Goal: Information Seeking & Learning: Learn about a topic

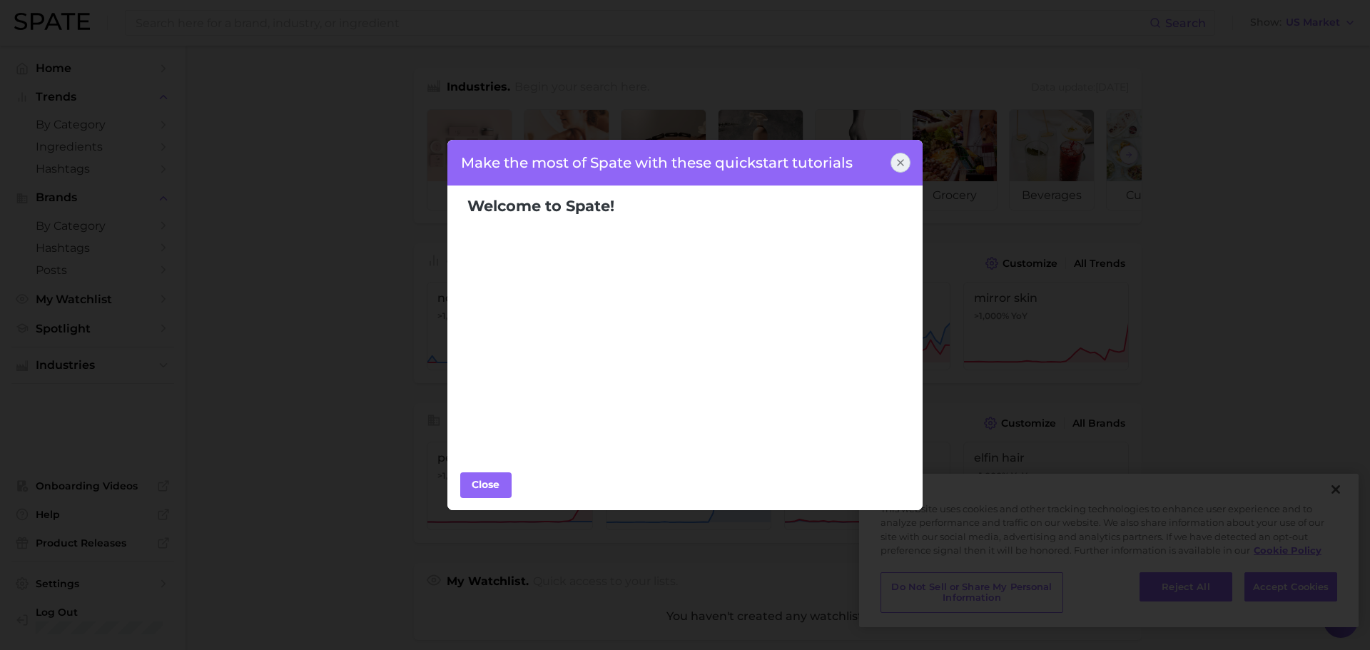
click at [901, 167] on icon at bounding box center [900, 162] width 11 height 11
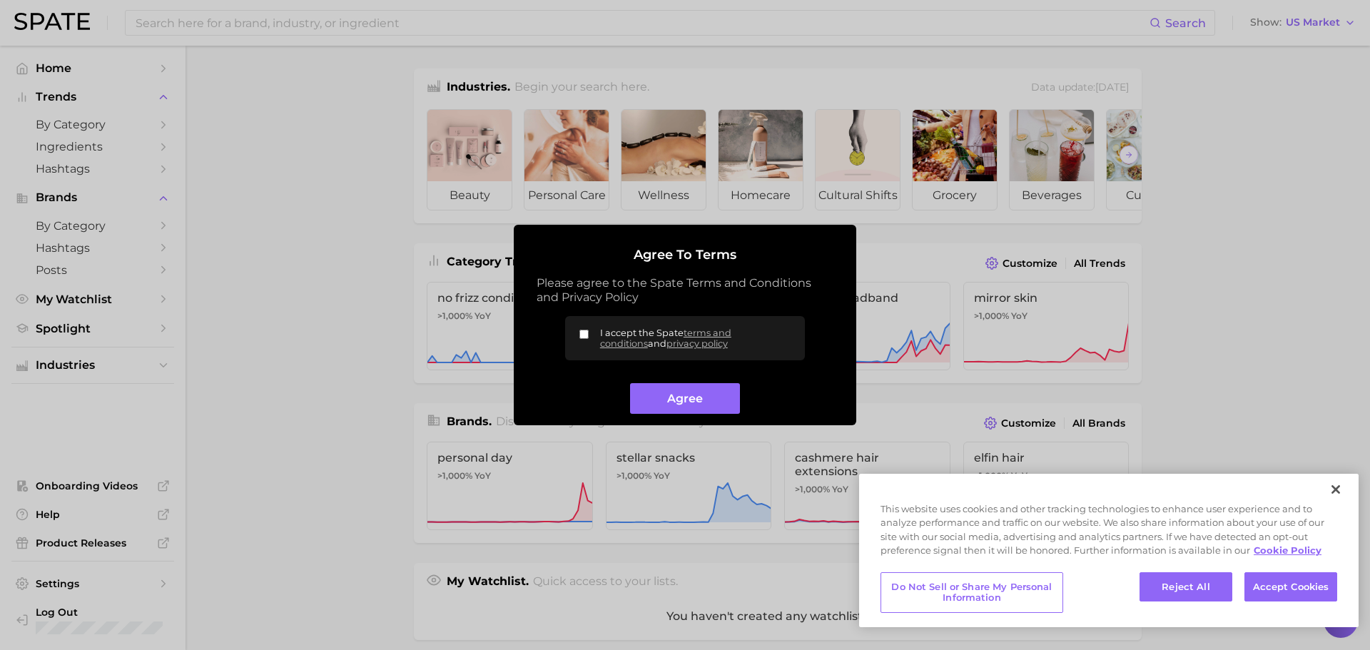
drag, startPoint x: 582, startPoint y: 333, endPoint x: 604, endPoint y: 350, distance: 27.4
click at [582, 333] on input "I accept the Spate terms and conditions and privacy policy" at bounding box center [584, 334] width 9 height 9
checkbox input "true"
click at [670, 406] on button "Agree" at bounding box center [684, 398] width 109 height 31
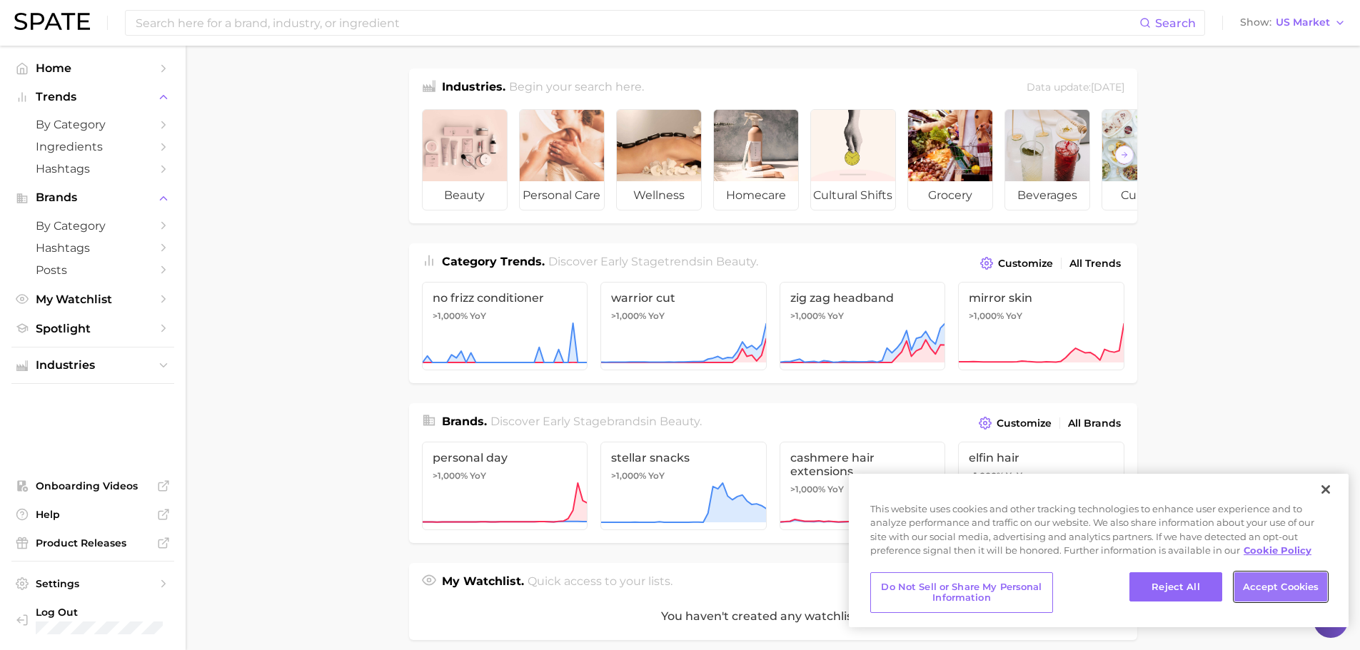
click at [1279, 583] on button "Accept Cookies" at bounding box center [1280, 587] width 93 height 30
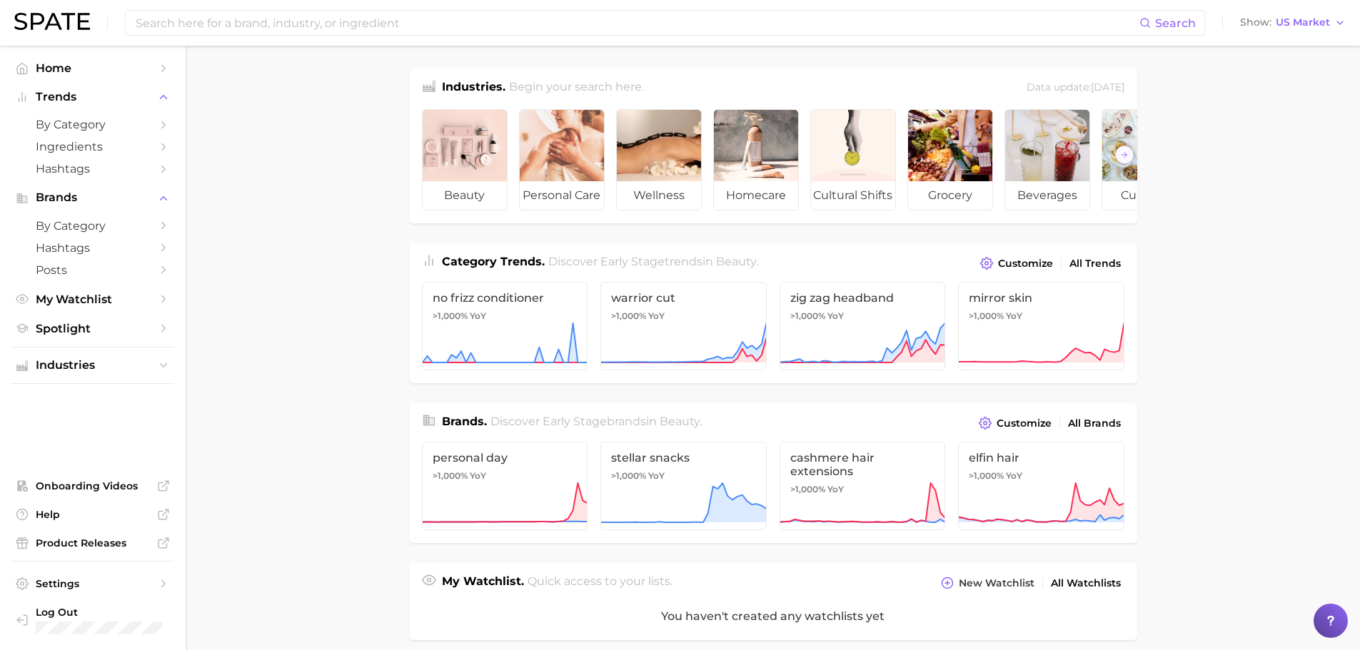
click at [313, 255] on main "Industries. Begin your search here. Data update: [DATE] beauty personal care we…" at bounding box center [773, 592] width 1174 height 1093
click at [69, 126] on span "by Category" at bounding box center [93, 125] width 114 height 14
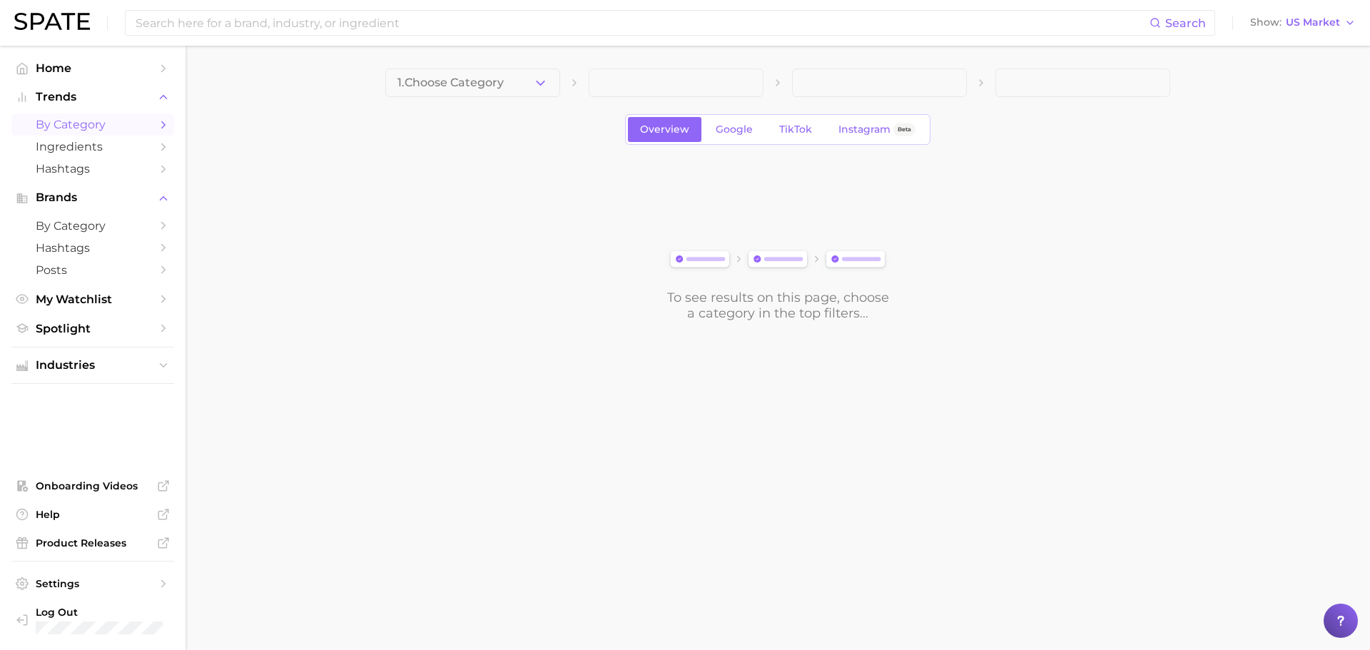
click at [635, 84] on span at bounding box center [676, 83] width 175 height 29
click at [491, 84] on span "1. Choose Category" at bounding box center [451, 82] width 106 height 13
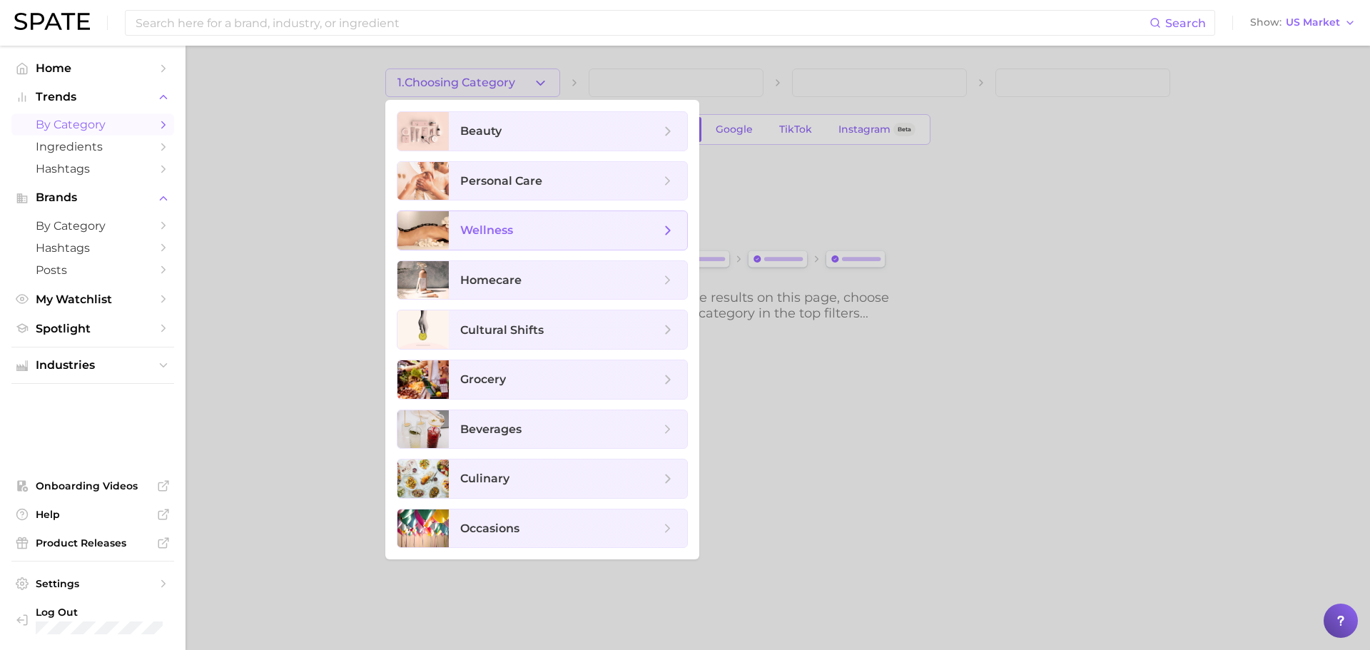
click at [502, 216] on span "wellness" at bounding box center [568, 230] width 238 height 39
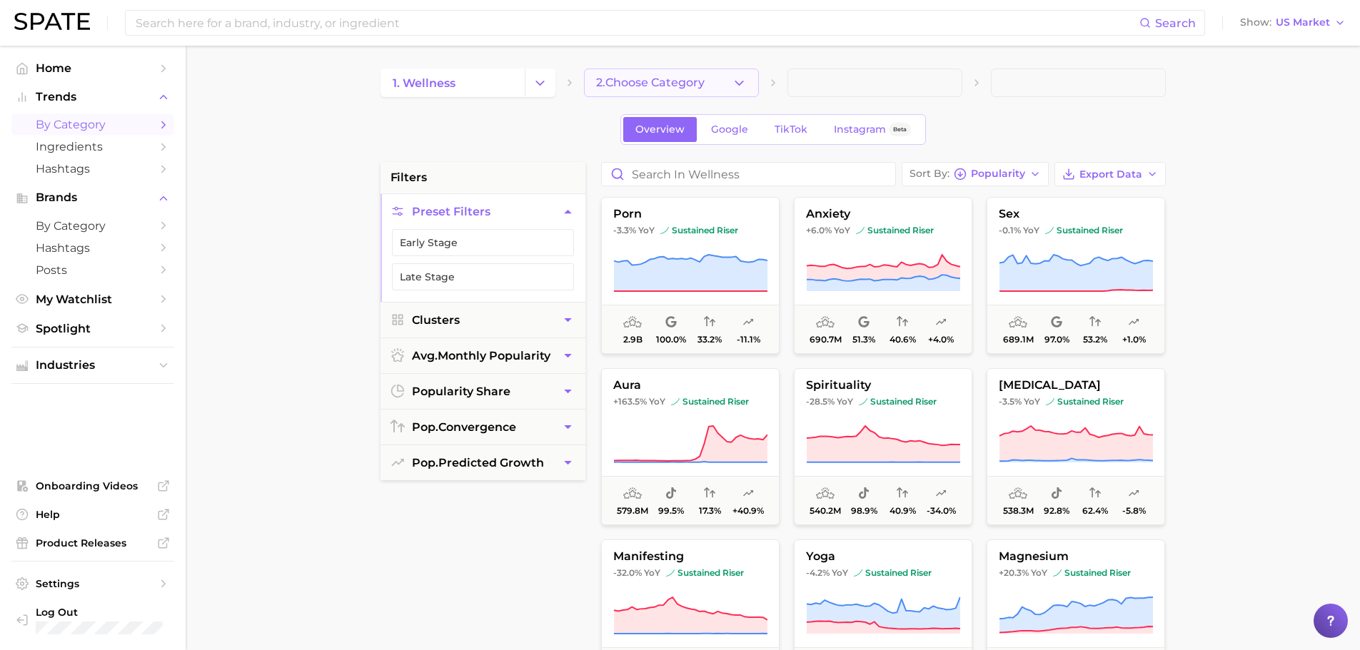
click at [737, 84] on icon "button" at bounding box center [739, 83] width 15 height 15
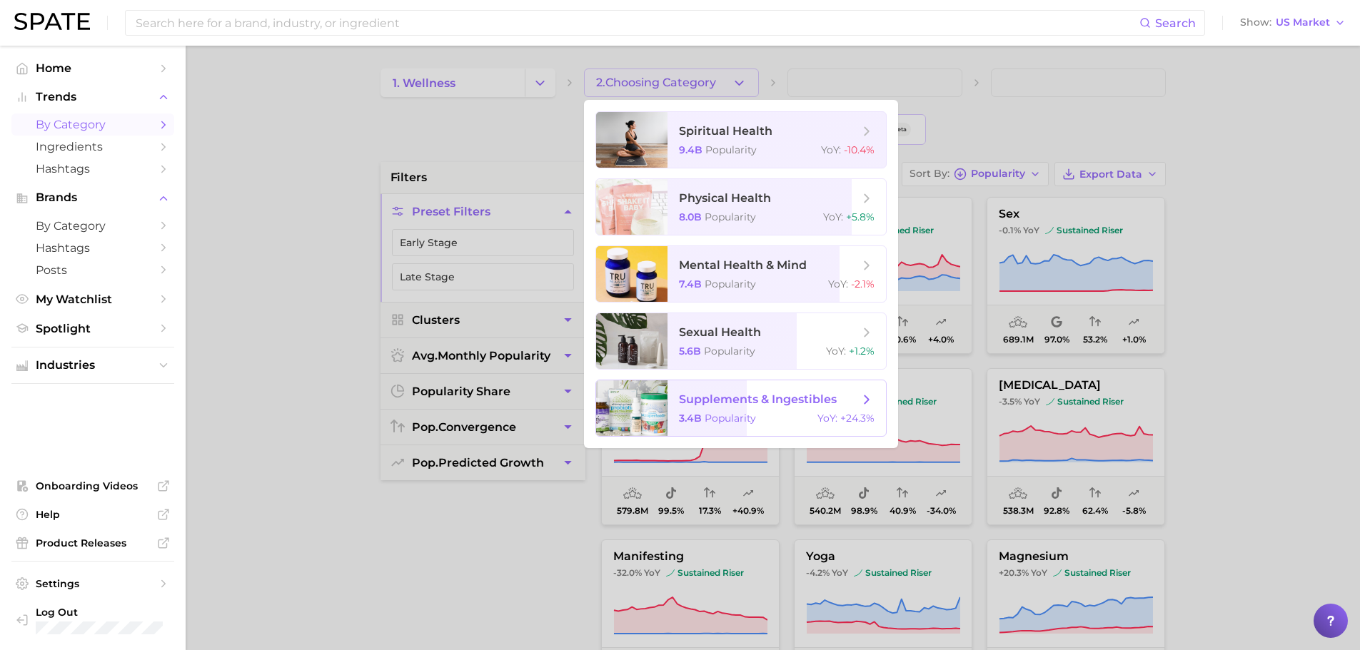
click at [758, 396] on span "supplements & ingestibles" at bounding box center [758, 400] width 158 height 14
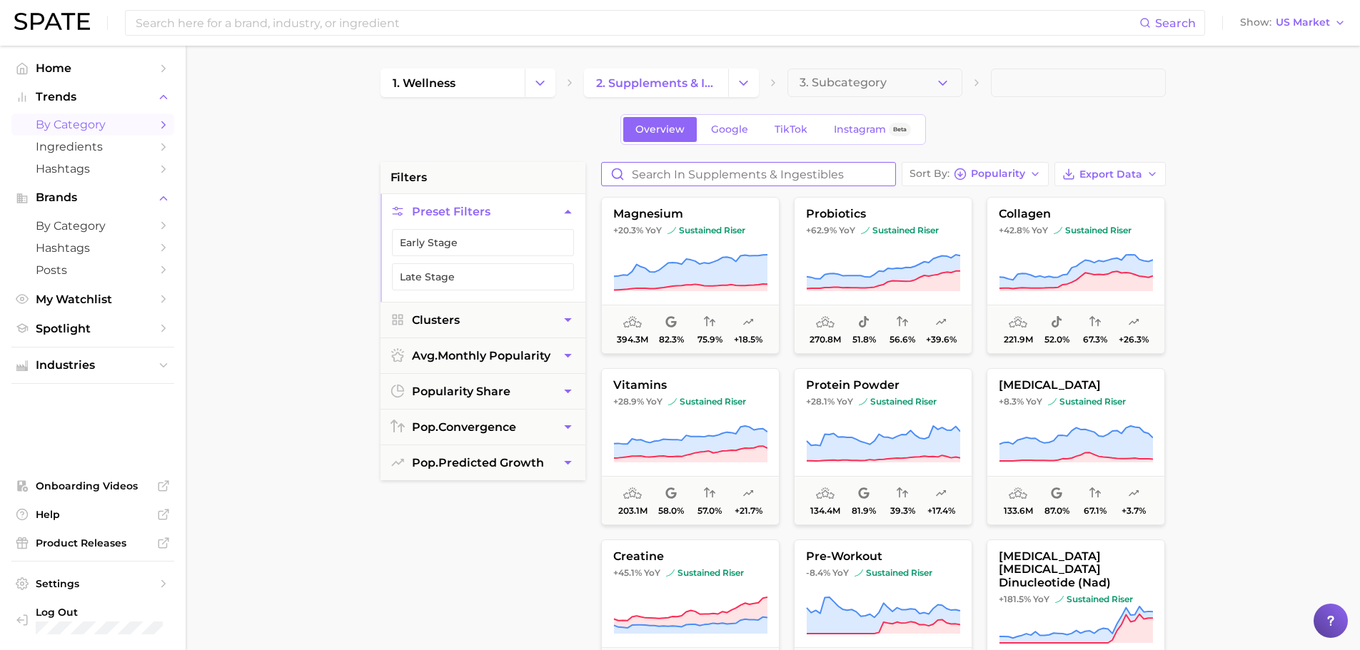
click at [797, 177] on input "Search in supplements & ingestibles" at bounding box center [748, 174] width 293 height 23
type input "saffron"
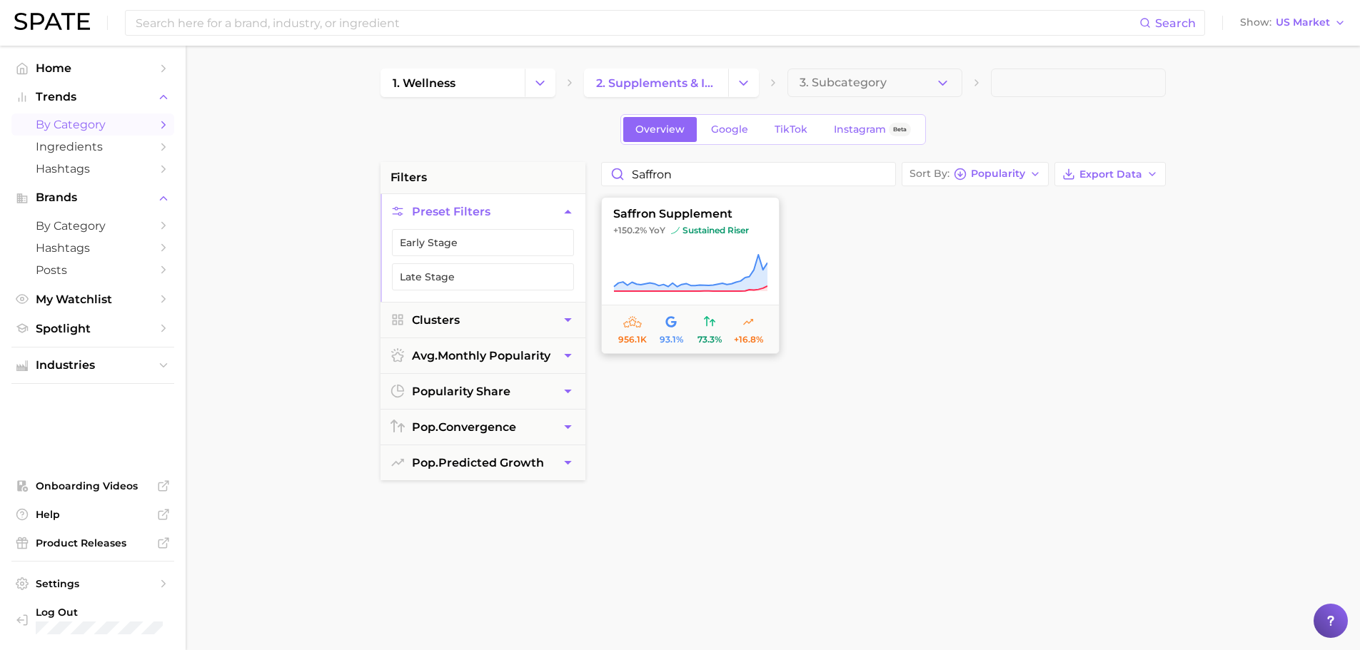
click at [672, 243] on button "saffron supplement +150.2% YoY sustained riser 956.1k 93.1% 73.3% +16.8%" at bounding box center [690, 275] width 178 height 157
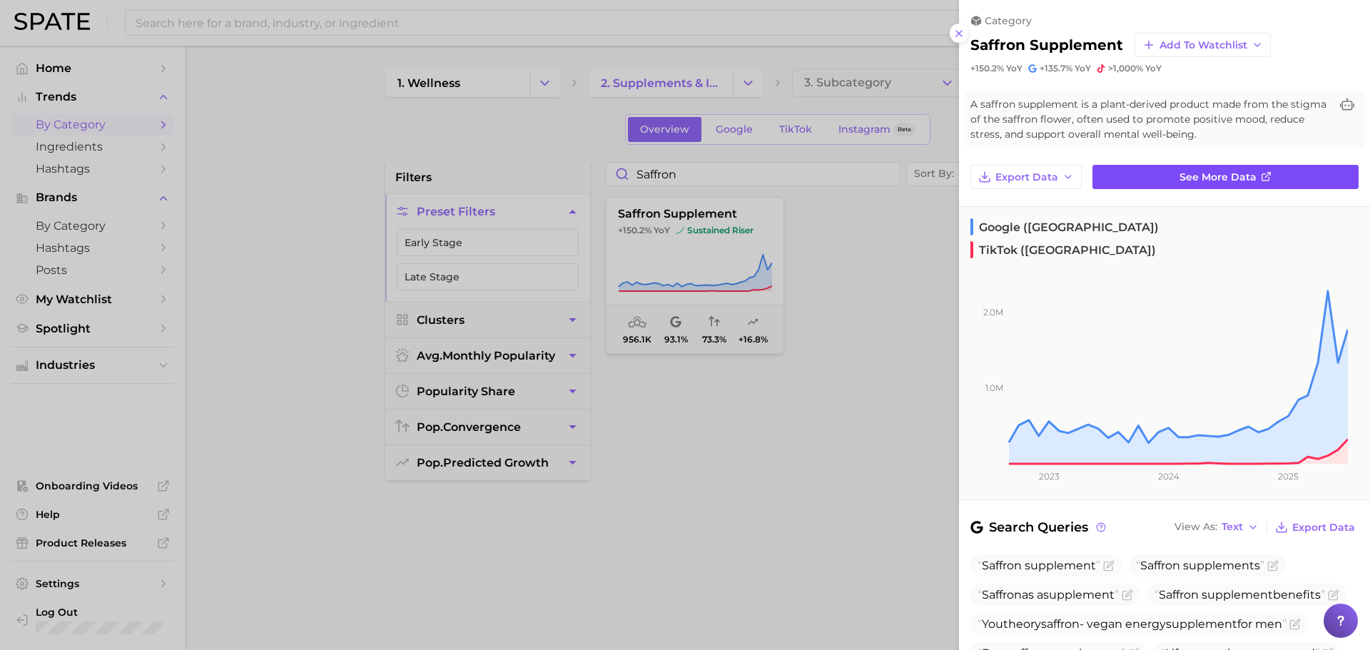
click at [1224, 183] on link "See more data" at bounding box center [1226, 177] width 266 height 24
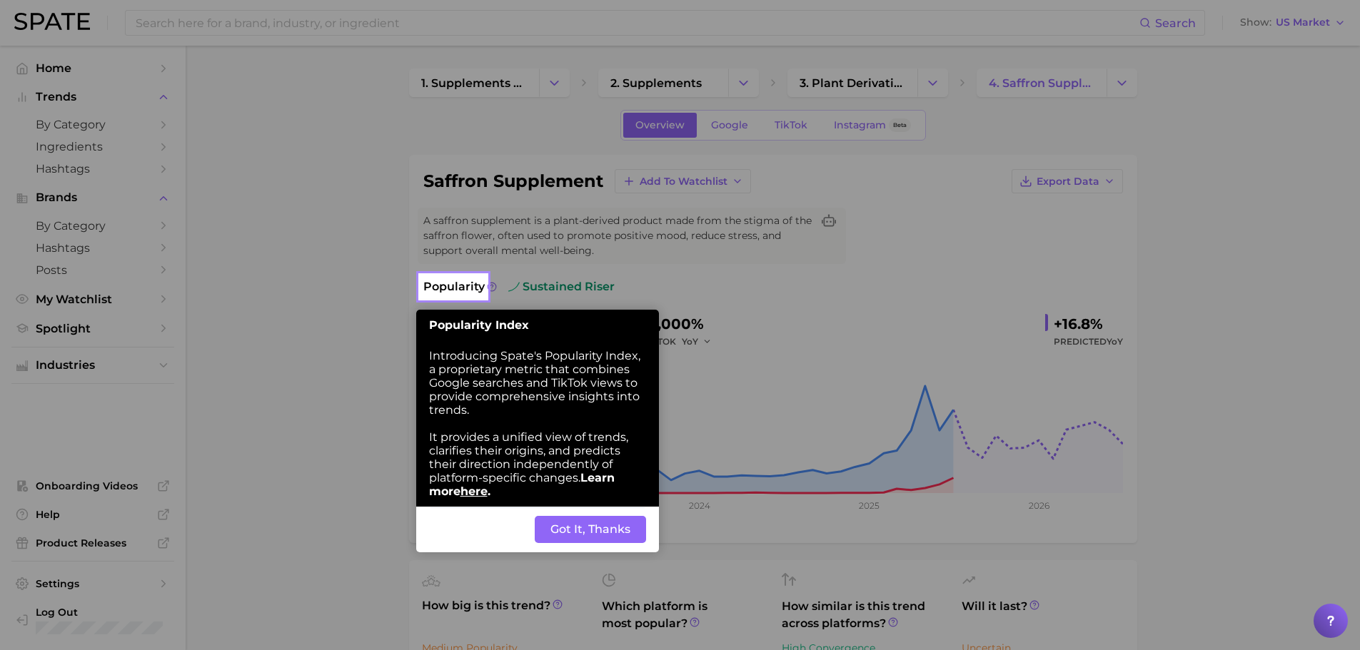
click at [597, 531] on button "Got It, Thanks" at bounding box center [590, 529] width 111 height 27
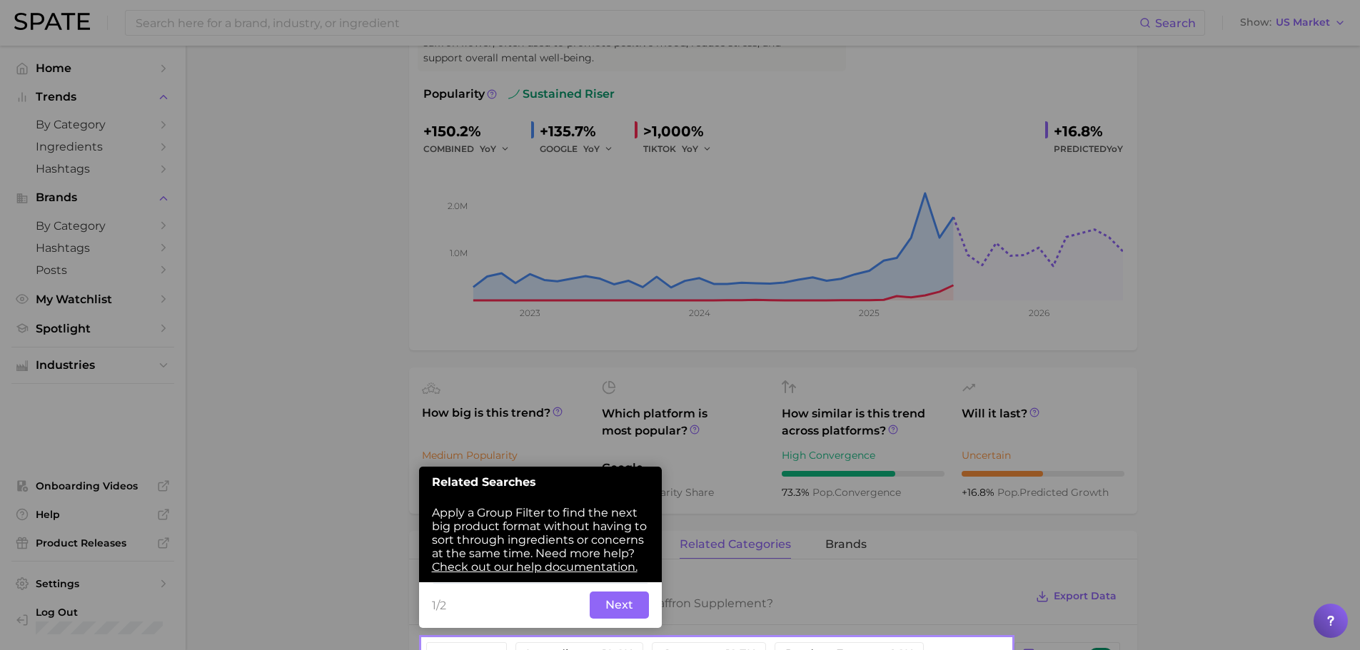
scroll to position [278, 0]
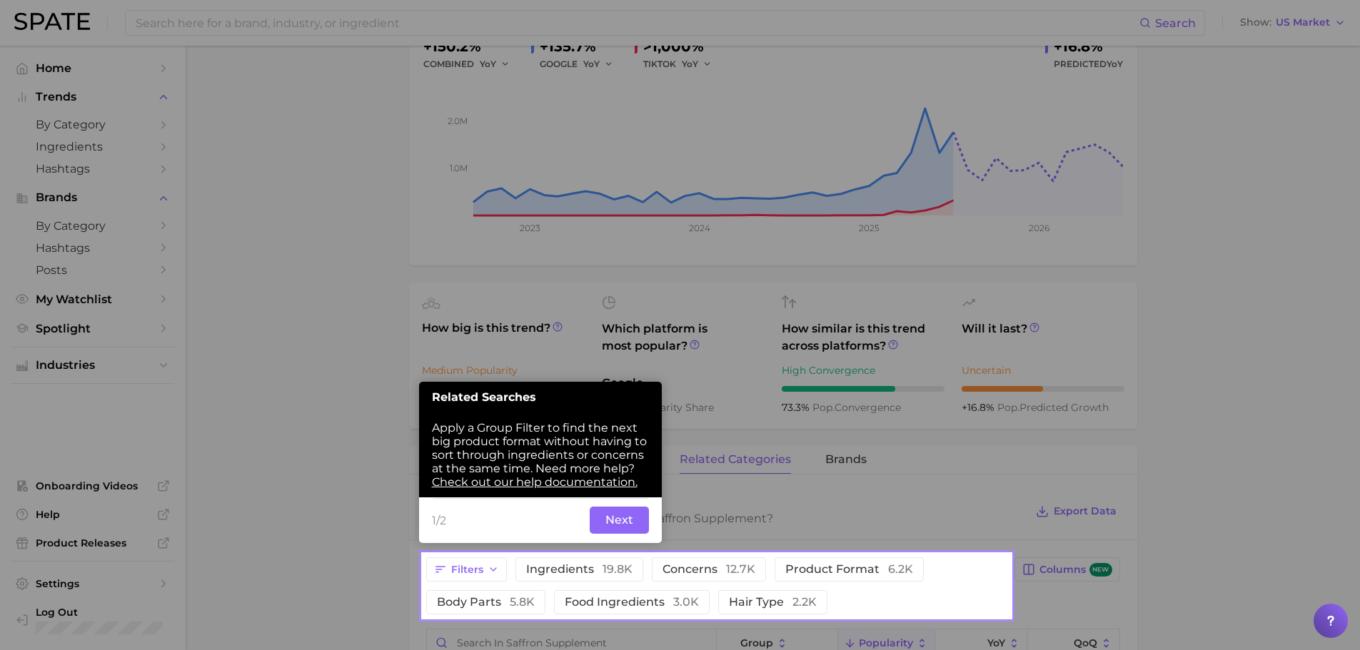
click at [611, 519] on button "Next" at bounding box center [619, 520] width 59 height 27
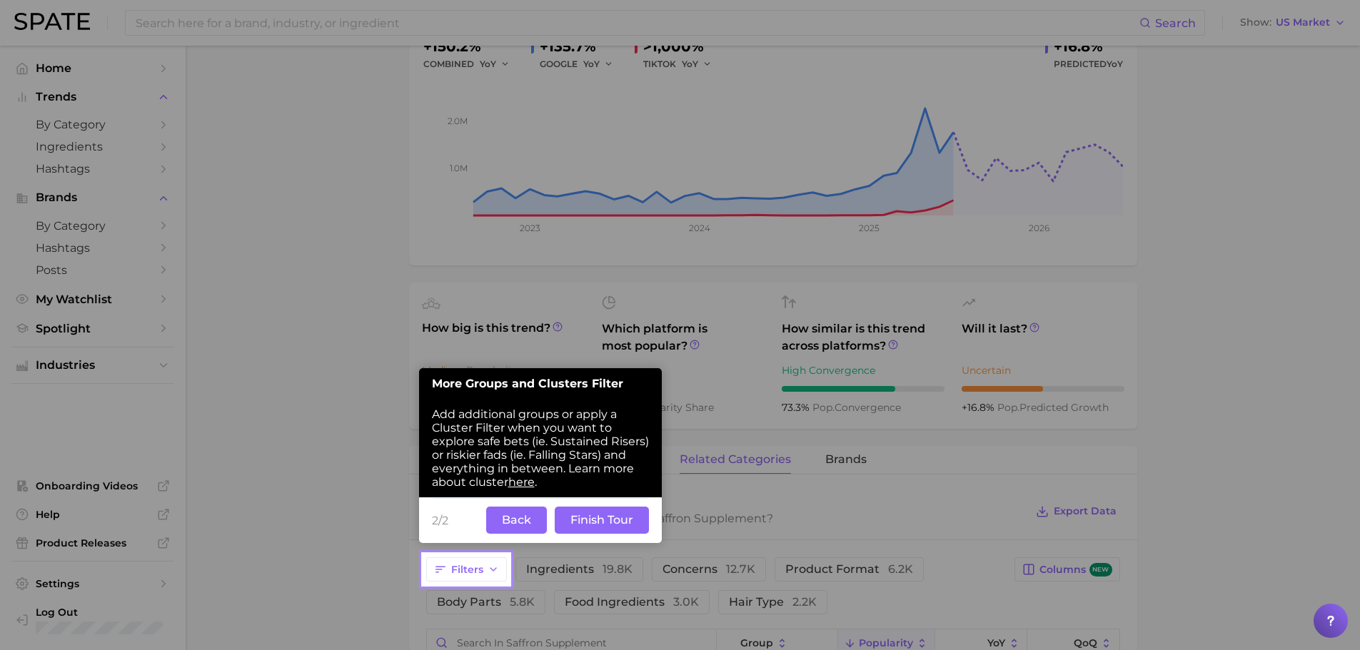
click at [608, 522] on button "Finish Tour" at bounding box center [602, 520] width 94 height 27
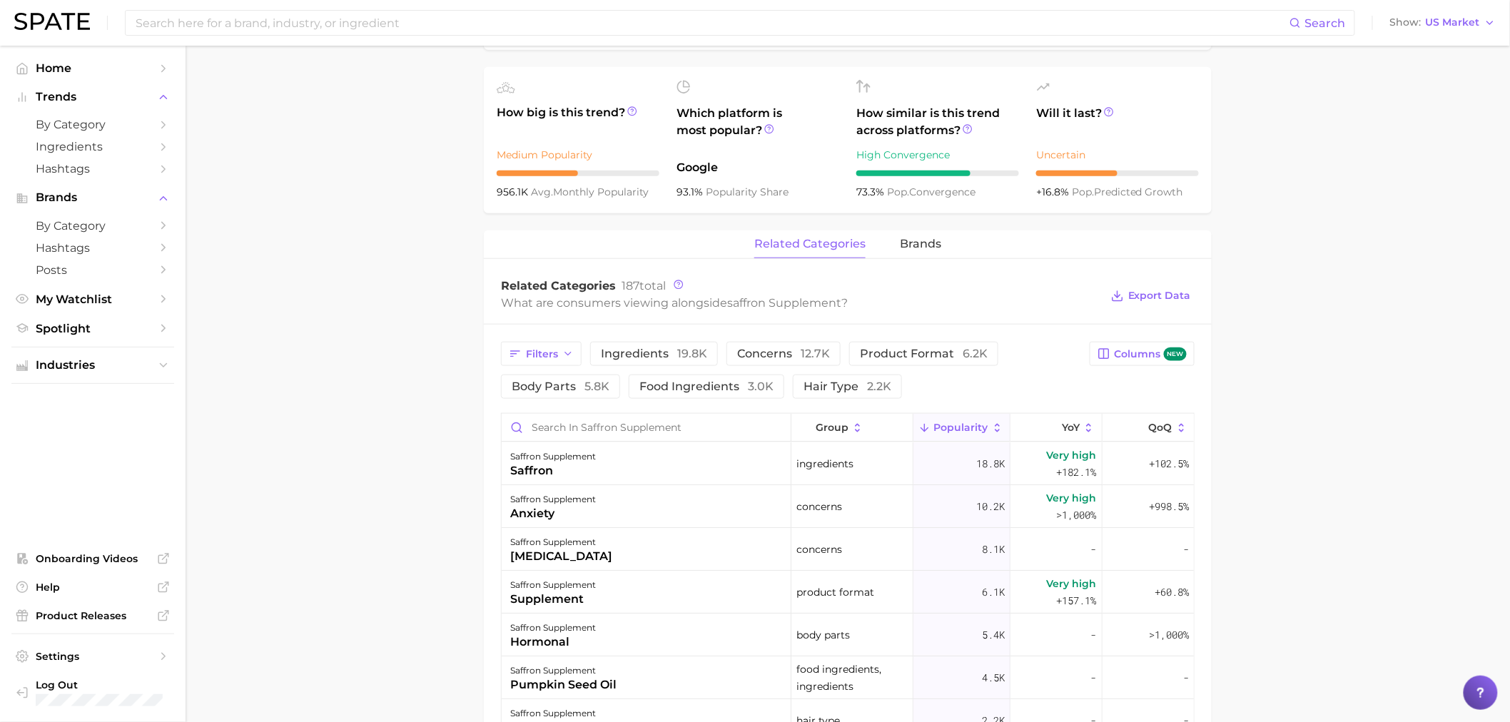
scroll to position [494, 0]
click at [355, 397] on main "1. supplements & ingestibles 2. supplements 3. plant derivatives & extracts 4. …" at bounding box center [848, 388] width 1325 height 1672
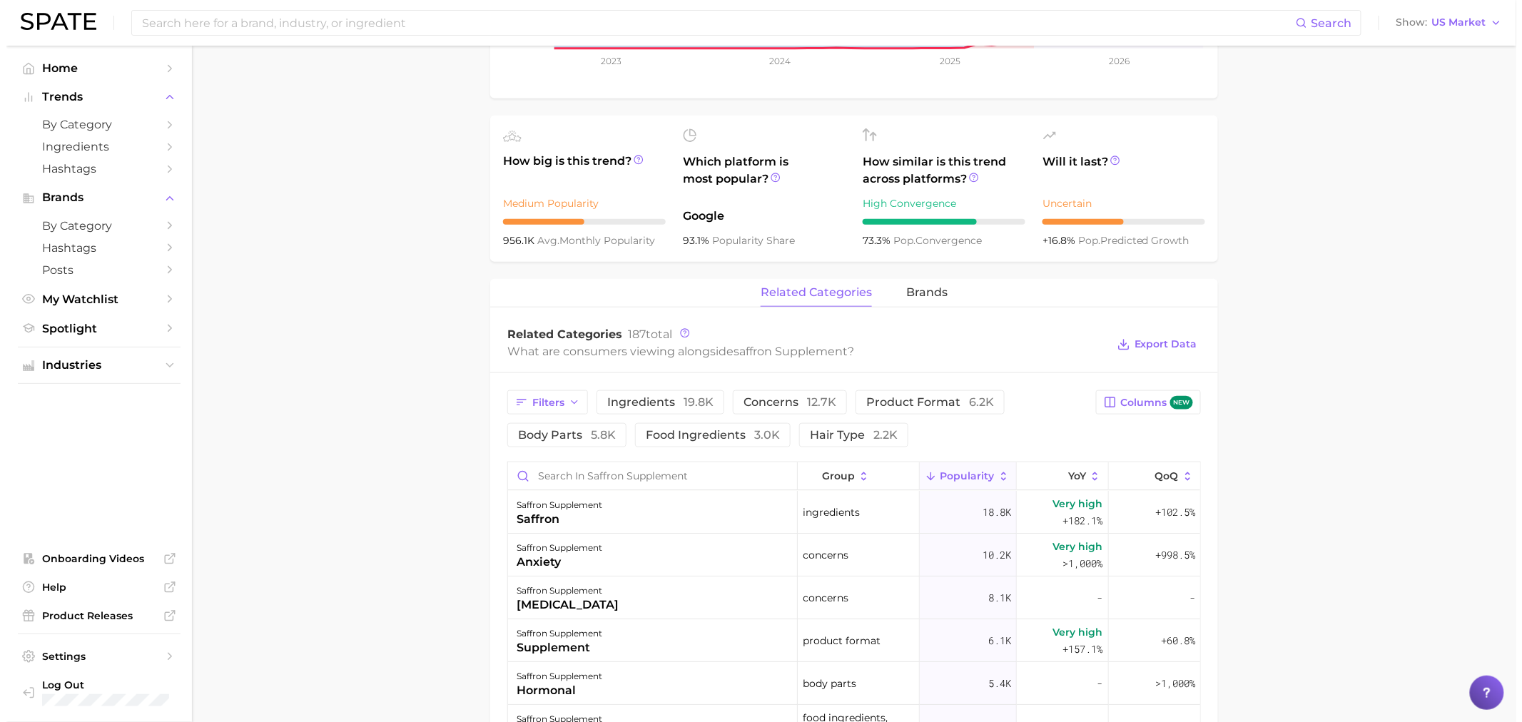
scroll to position [440, 0]
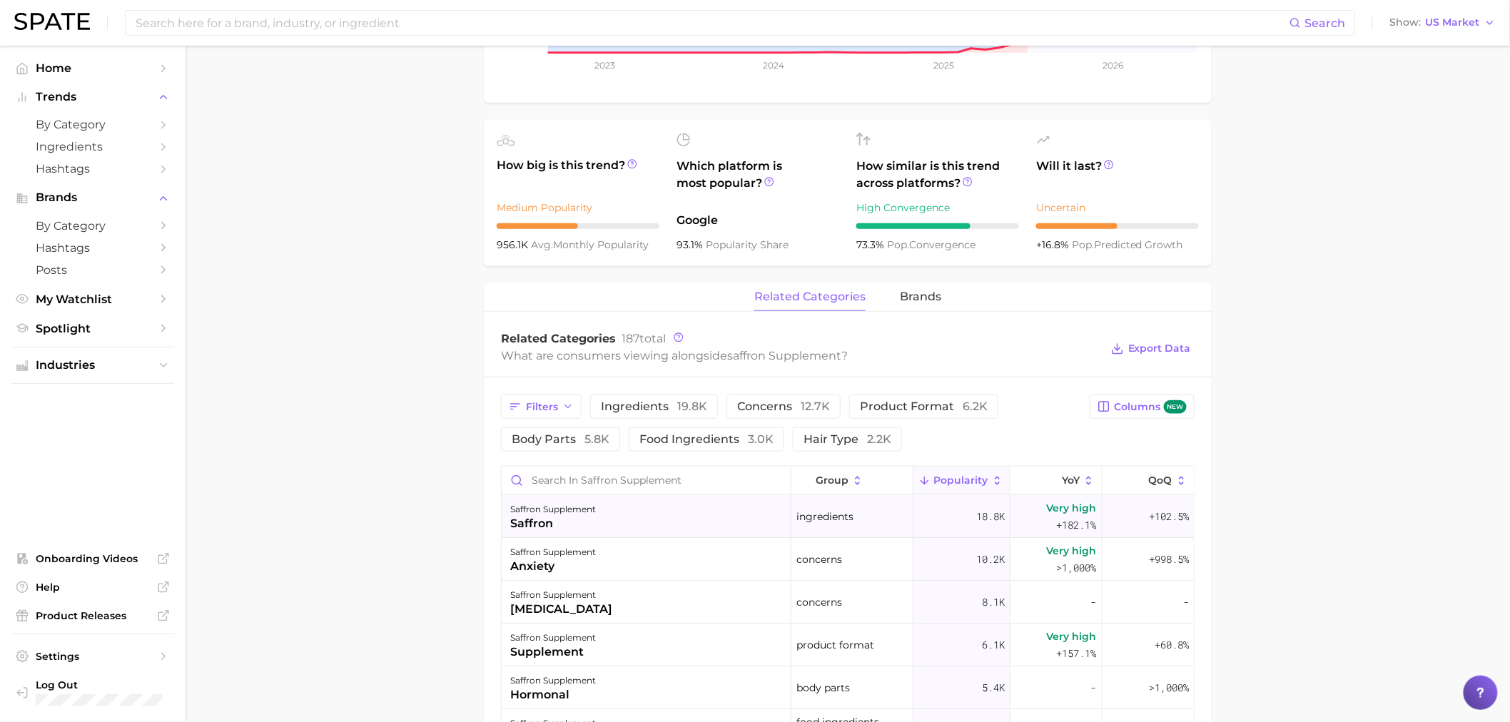
click at [604, 515] on div "saffron supplement saffron" at bounding box center [647, 516] width 290 height 43
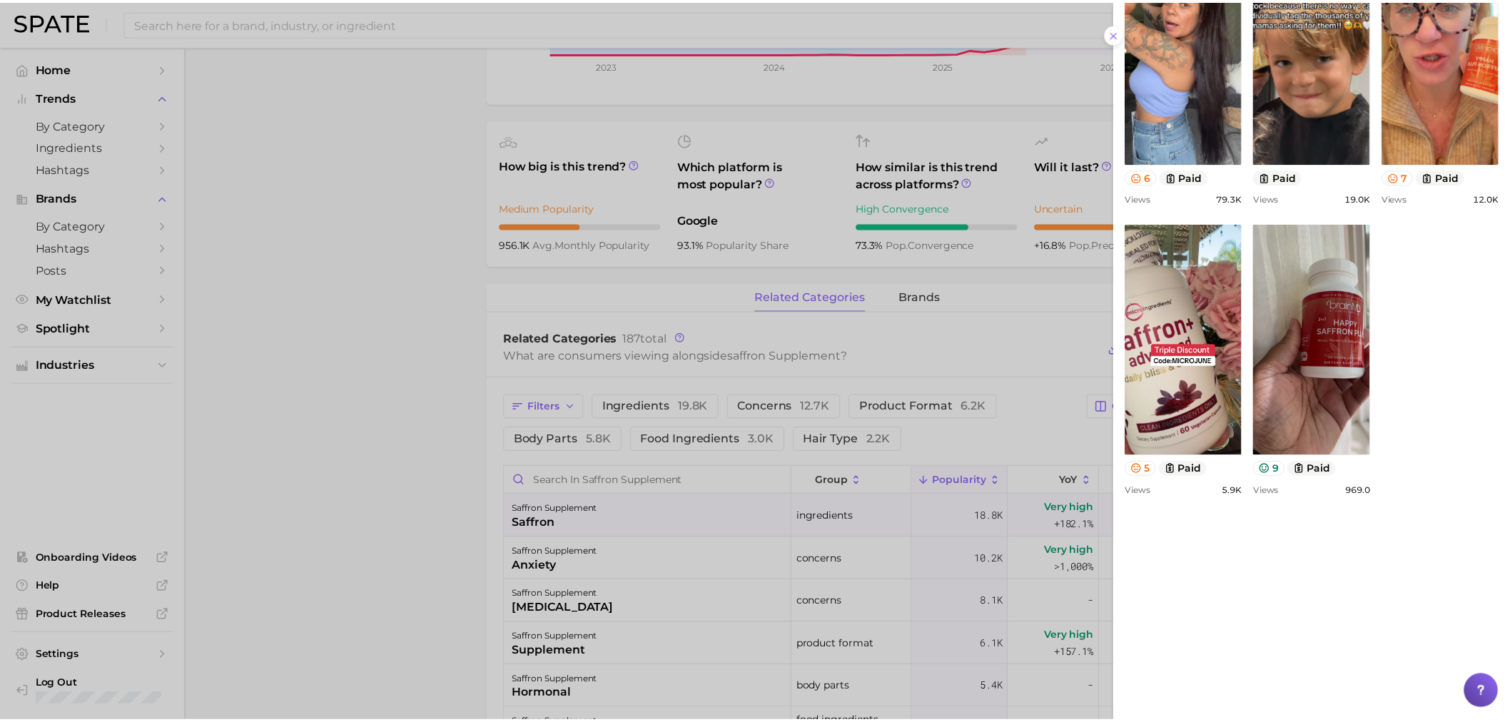
scroll to position [790, 0]
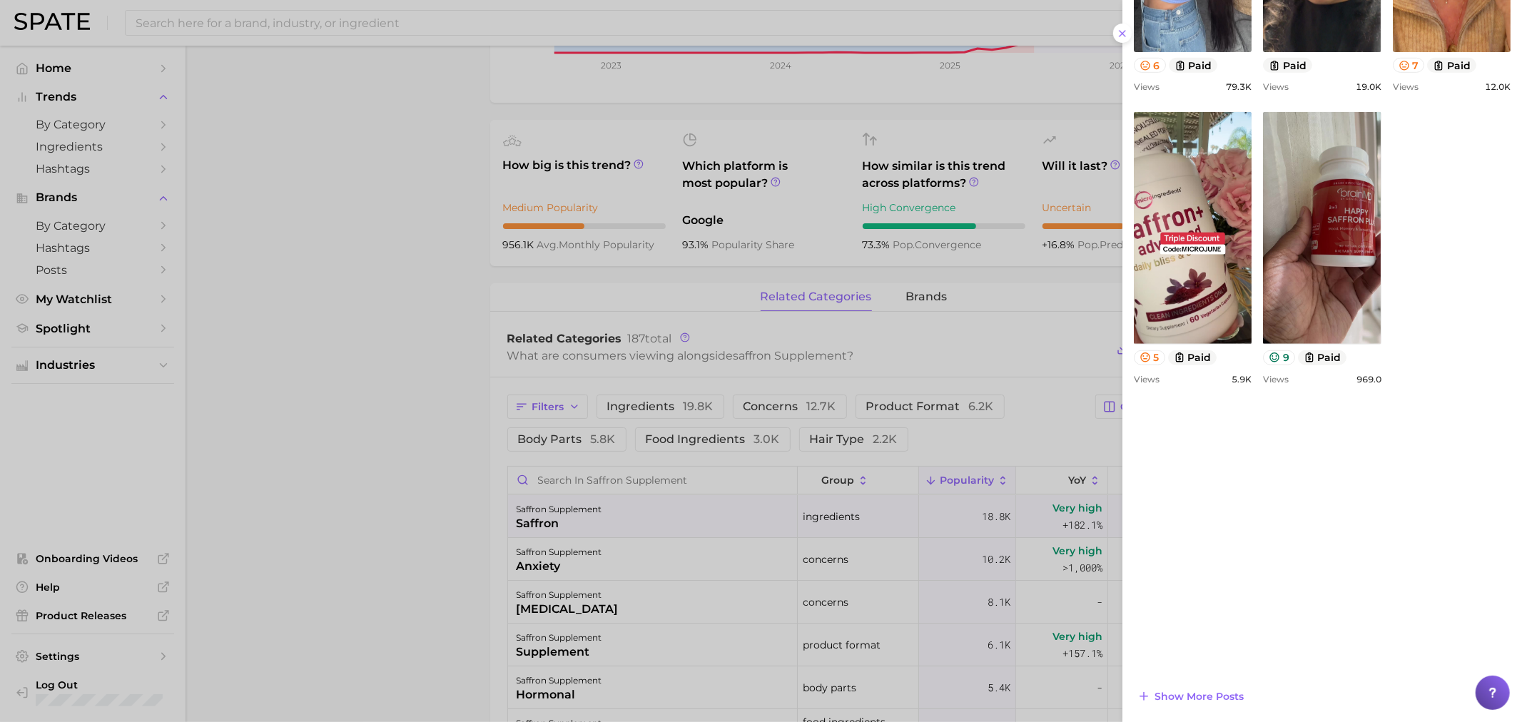
click at [374, 363] on div at bounding box center [761, 361] width 1522 height 722
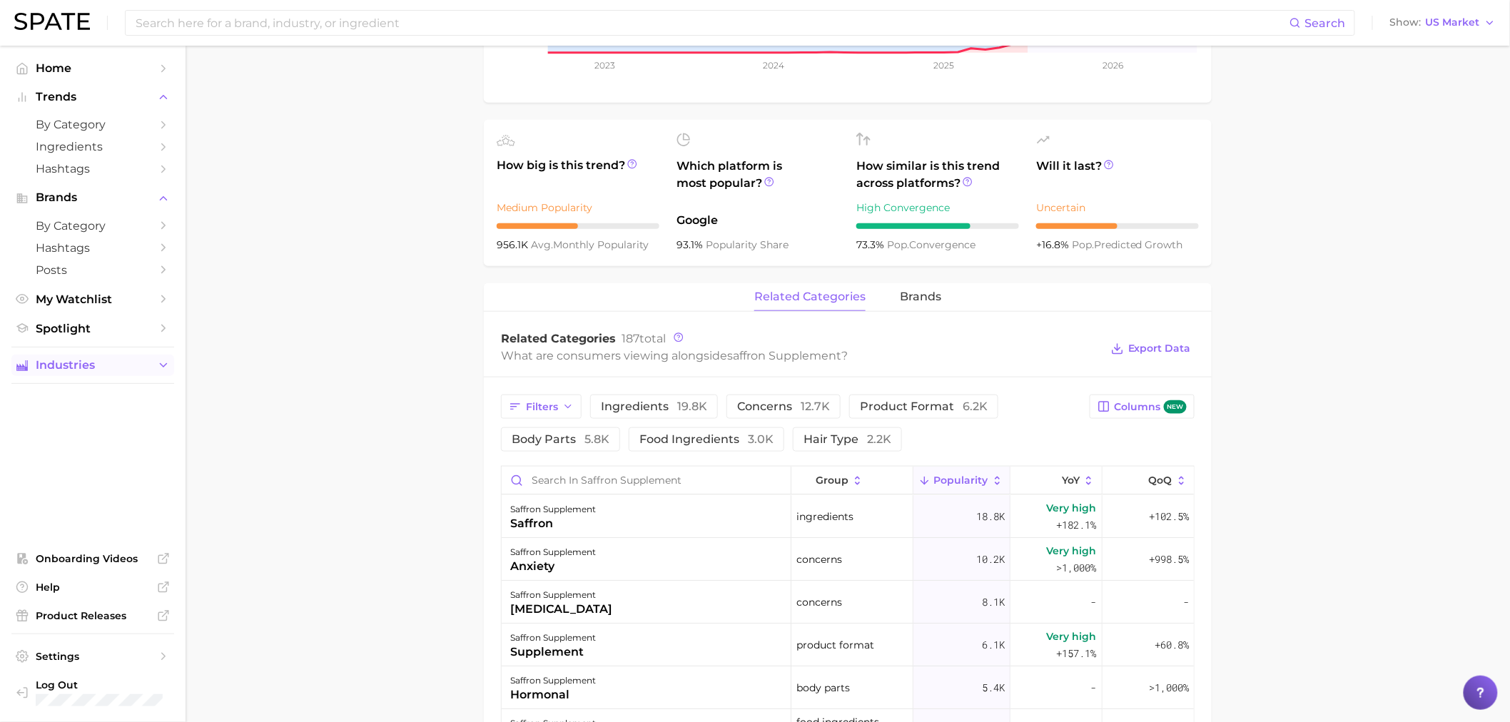
click at [103, 372] on span "Industries" at bounding box center [93, 365] width 114 height 13
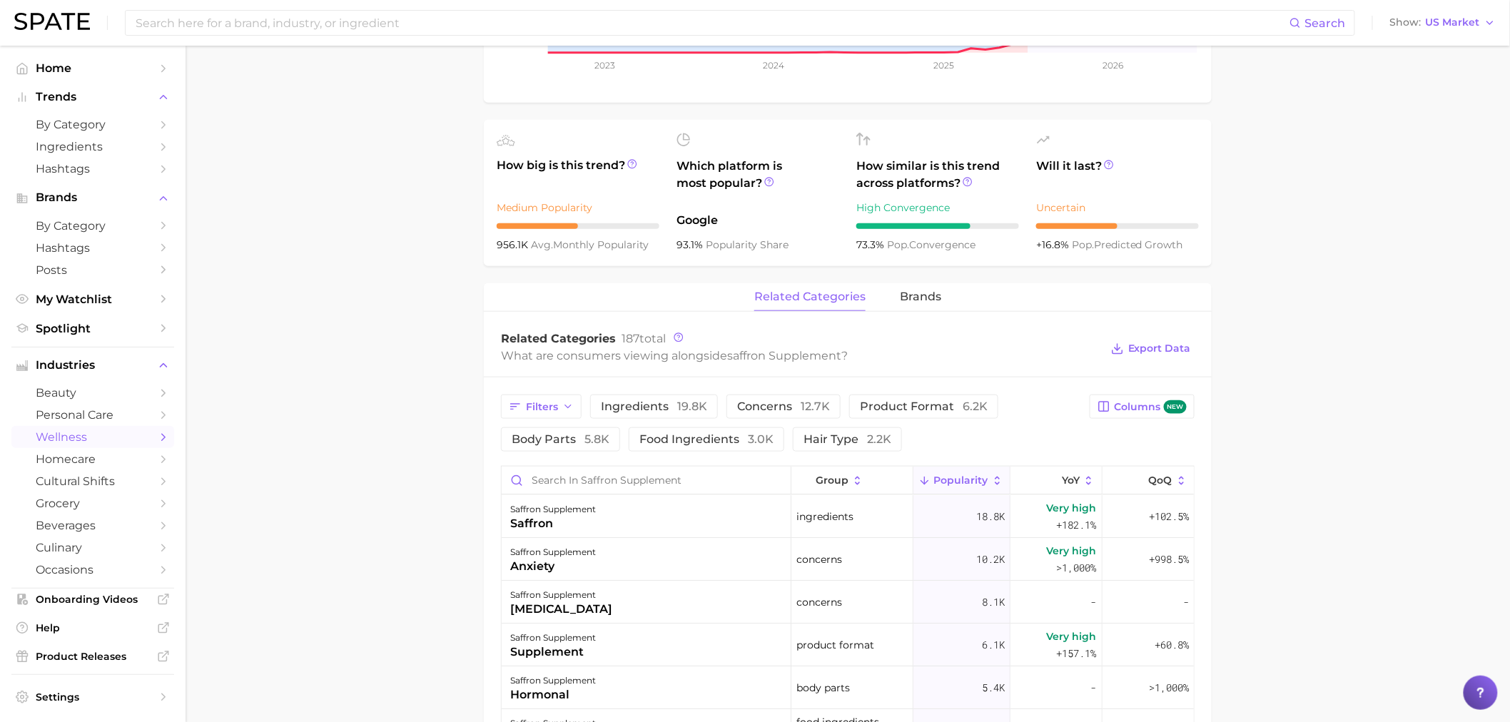
click at [380, 364] on main "1. supplements & ingestibles 2. supplements 3. plant derivatives & extracts 4. …" at bounding box center [848, 441] width 1325 height 1672
